Goal: Navigation & Orientation: Understand site structure

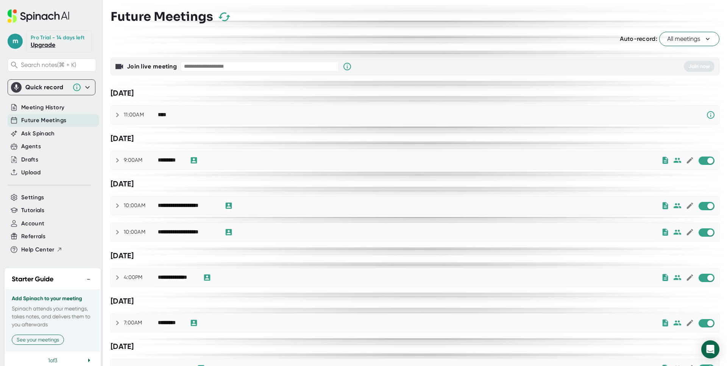
click at [37, 12] on icon at bounding box center [39, 15] width 62 height 13
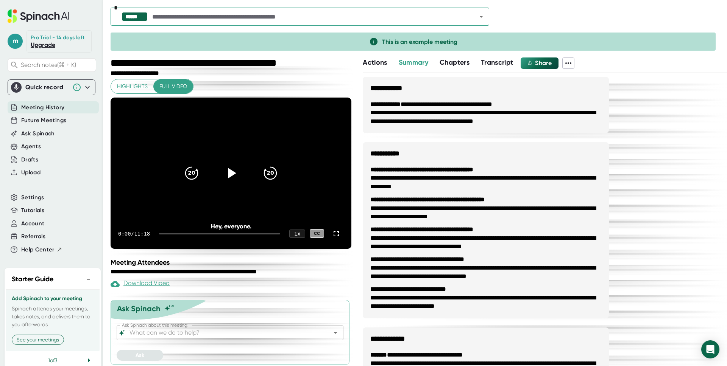
click at [377, 64] on span "Actions" at bounding box center [375, 62] width 24 height 8
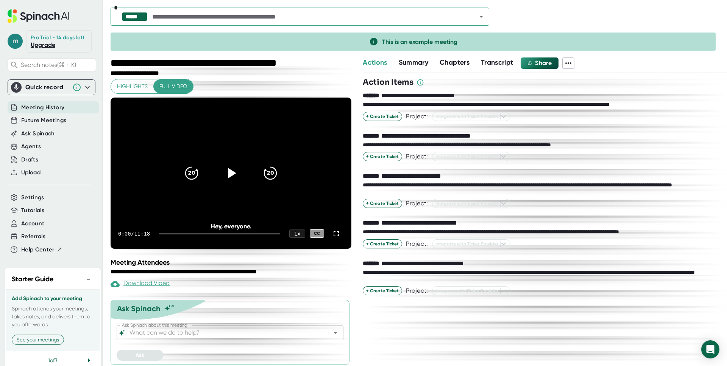
click at [12, 45] on span "m" at bounding box center [15, 41] width 15 height 15
click at [41, 102] on div at bounding box center [363, 183] width 727 height 366
click at [42, 123] on span "Future Meetings" at bounding box center [43, 120] width 45 height 9
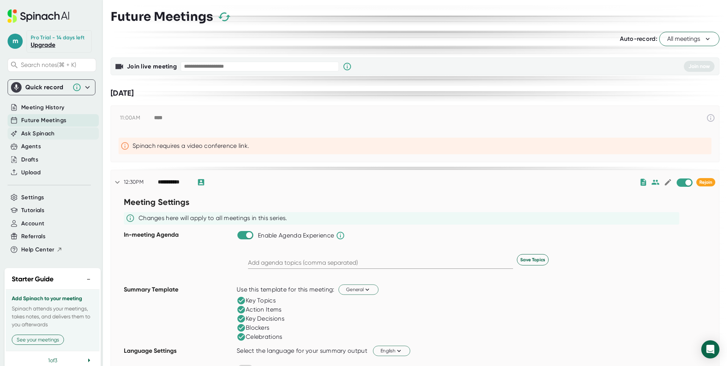
click at [48, 132] on span "Ask Spinach" at bounding box center [38, 133] width 34 height 9
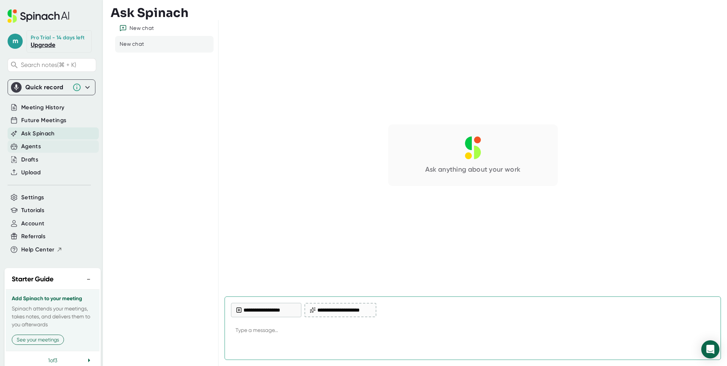
type textarea "x"
click at [34, 145] on div "Agents" at bounding box center [31, 146] width 20 height 9
